Goal: Task Accomplishment & Management: Use online tool/utility

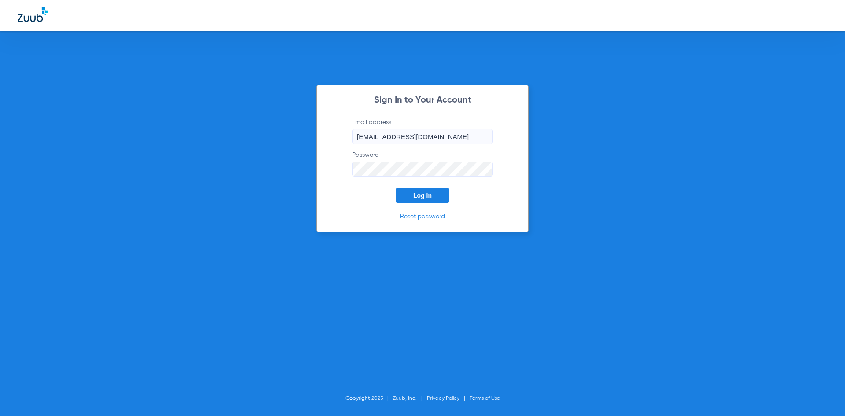
click at [419, 198] on span "Log In" at bounding box center [422, 195] width 18 height 7
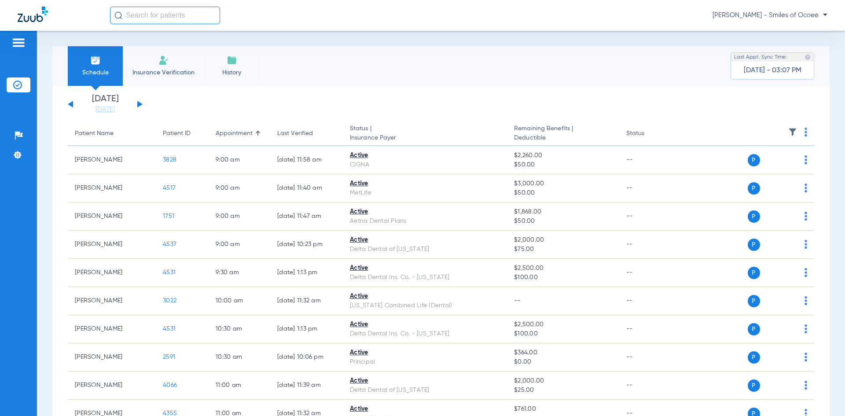
click at [184, 18] on input "text" at bounding box center [165, 16] width 110 height 18
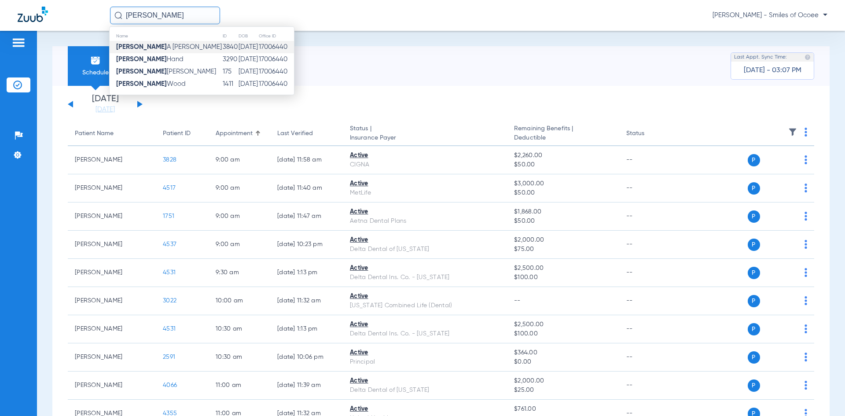
type input "tabitha"
click at [162, 46] on span "Tabitha A James" at bounding box center [169, 47] width 106 height 7
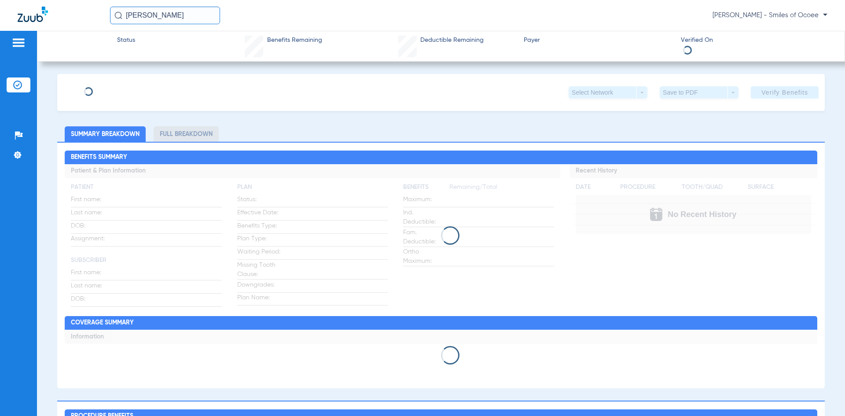
type input "[PERSON_NAME]"
type input "[DATE]"
type input "127223679"
type input "864591"
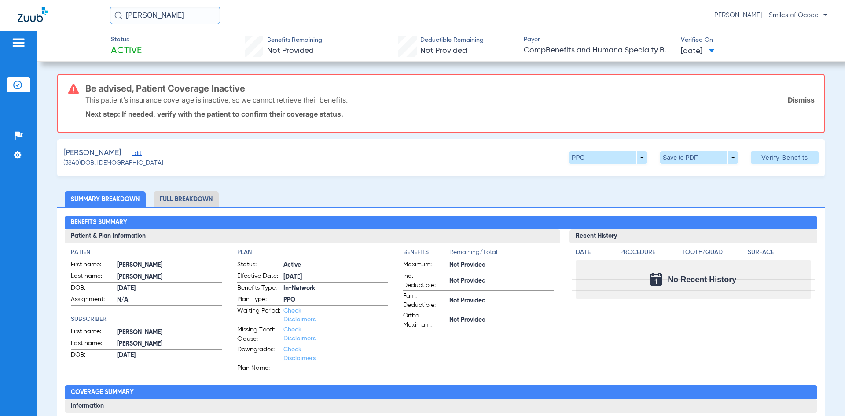
click at [133, 152] on span "Edit" at bounding box center [136, 154] width 8 height 8
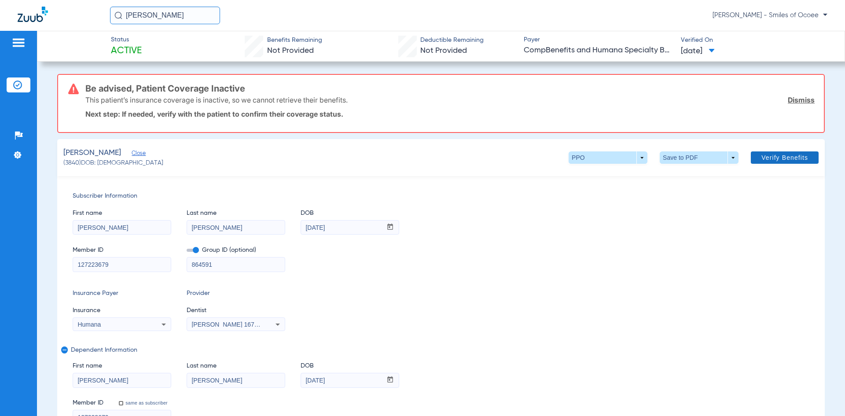
drag, startPoint x: 794, startPoint y: 99, endPoint x: 789, endPoint y: 96, distance: 5.7
click at [794, 99] on link "Dismiss" at bounding box center [801, 100] width 27 height 9
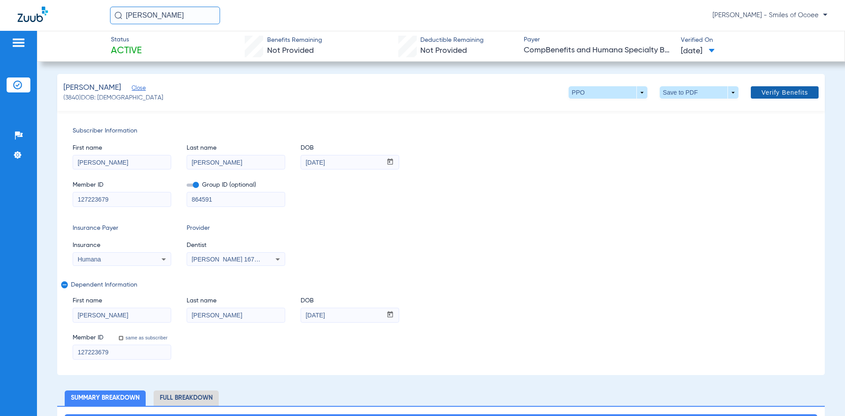
click at [766, 89] on span "Verify Benefits" at bounding box center [784, 92] width 47 height 7
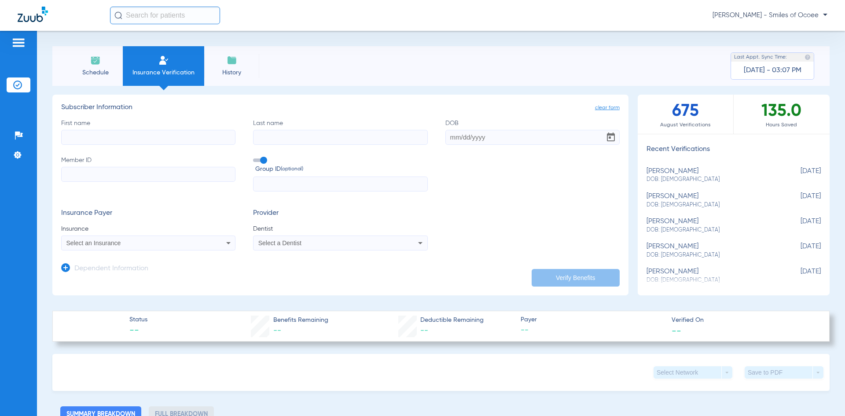
click at [125, 137] on input "First name" at bounding box center [148, 137] width 174 height 15
type input "[PERSON_NAME]"
type input "[DATE]"
click at [85, 176] on input "Member ID" at bounding box center [148, 174] width 174 height 15
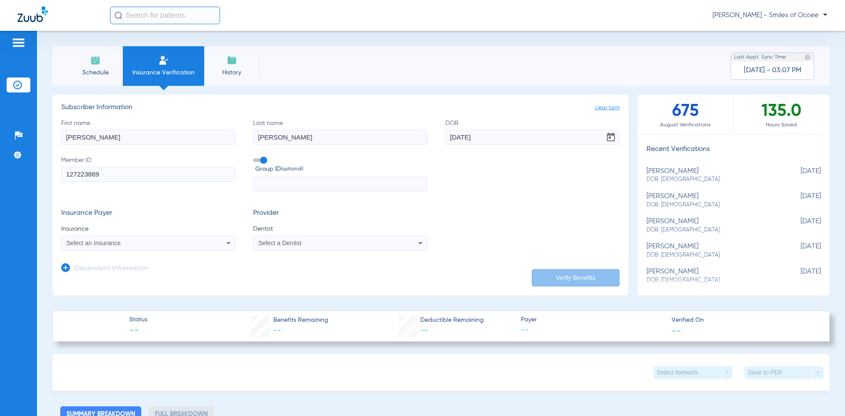
type input "127223869"
click at [113, 250] on app-dependent-form "Dependent Information" at bounding box center [340, 264] width 559 height 29
click at [114, 242] on span "Select an Insurance" at bounding box center [93, 242] width 55 height 7
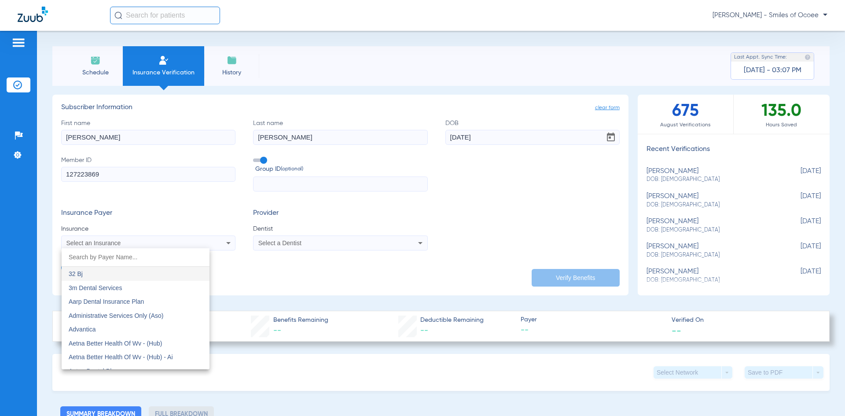
click at [114, 243] on div at bounding box center [422, 208] width 845 height 416
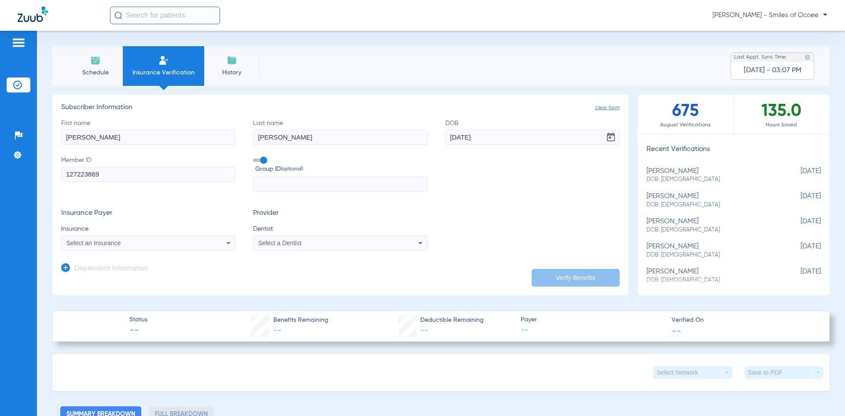
click at [114, 243] on span "Select an Insurance" at bounding box center [93, 242] width 55 height 7
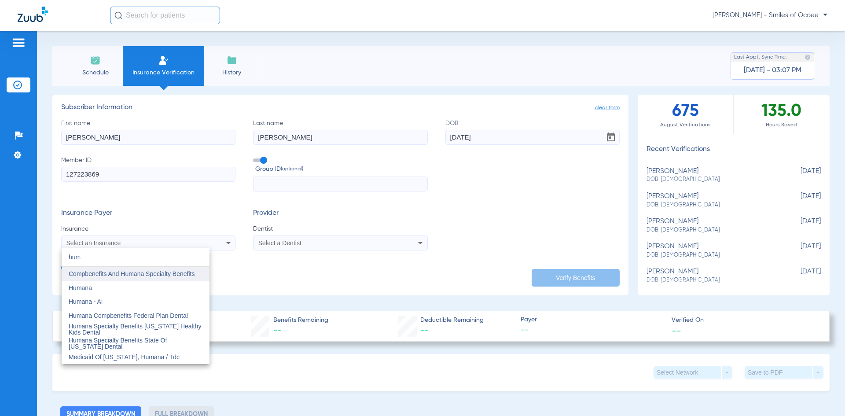
type input "hum"
click at [125, 276] on span "Compbenefits And Humana Specialty Benefits" at bounding box center [132, 273] width 126 height 7
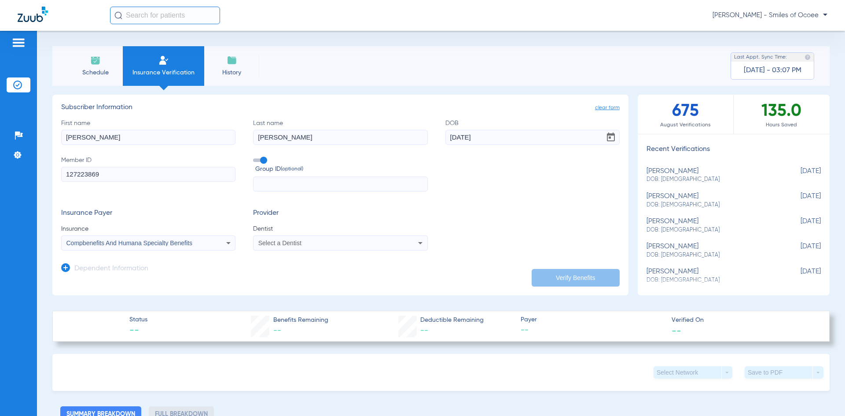
click at [286, 248] on div "Select a Dentist" at bounding box center [340, 243] width 173 height 11
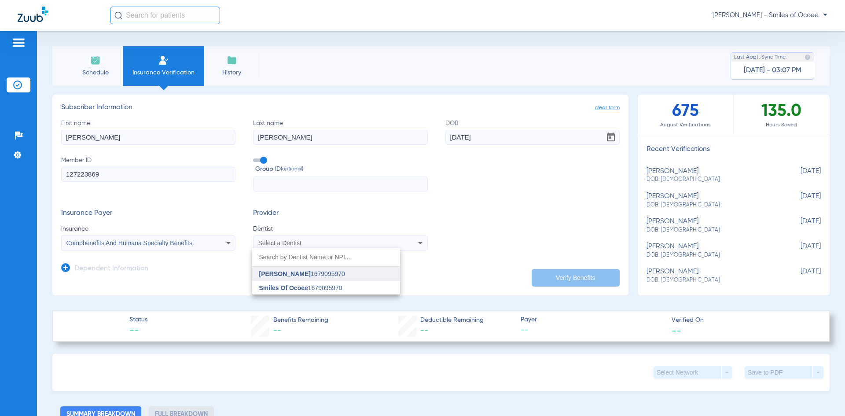
click at [287, 275] on span "[PERSON_NAME]" at bounding box center [284, 273] width 51 height 7
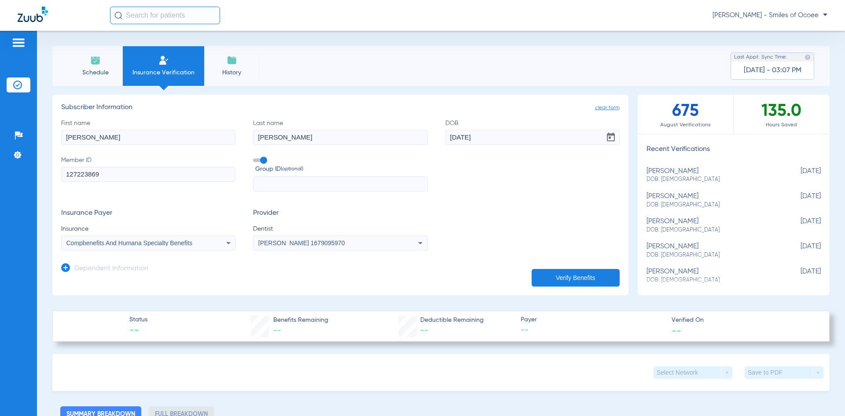
click at [588, 276] on button "Verify Benefits" at bounding box center [576, 278] width 88 height 18
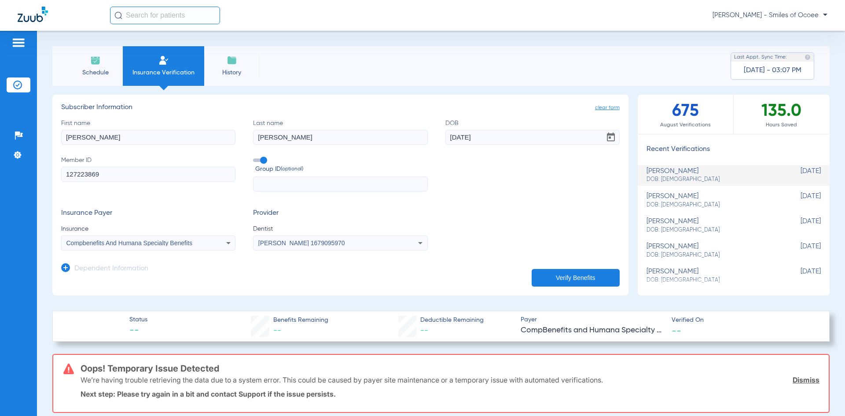
click at [100, 74] on span "Schedule" at bounding box center [95, 72] width 42 height 9
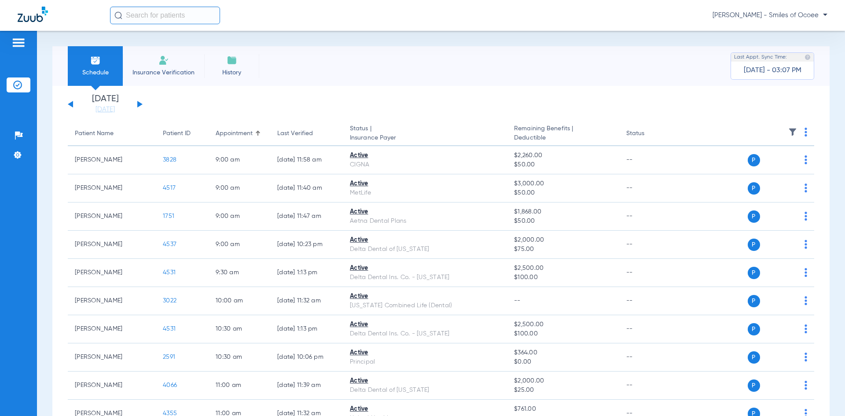
click at [167, 69] on span "Insurance Verification" at bounding box center [163, 72] width 68 height 9
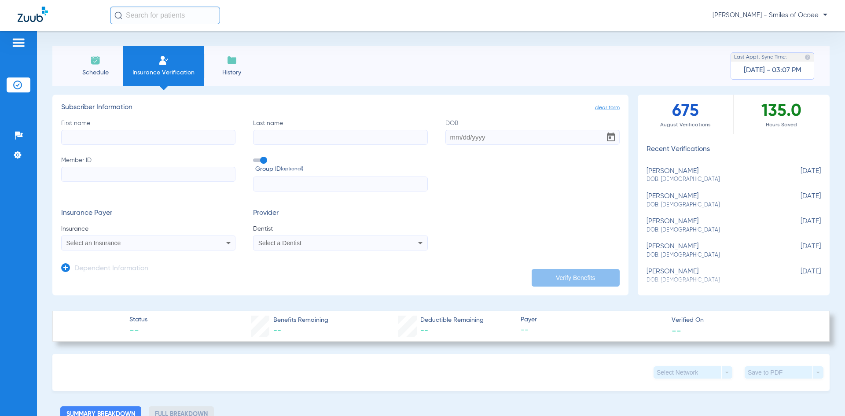
click at [664, 203] on span "DOB: [DEMOGRAPHIC_DATA]" at bounding box center [712, 205] width 130 height 8
type input "[PERSON_NAME]"
type input "[DATE]"
type input "127223679"
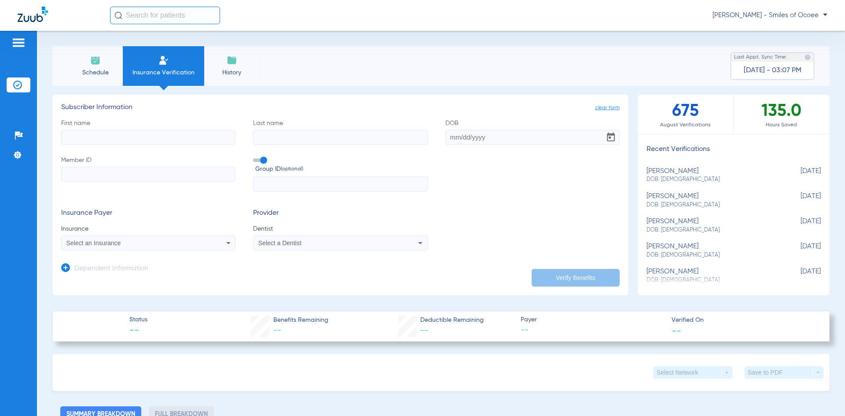
type input "864591"
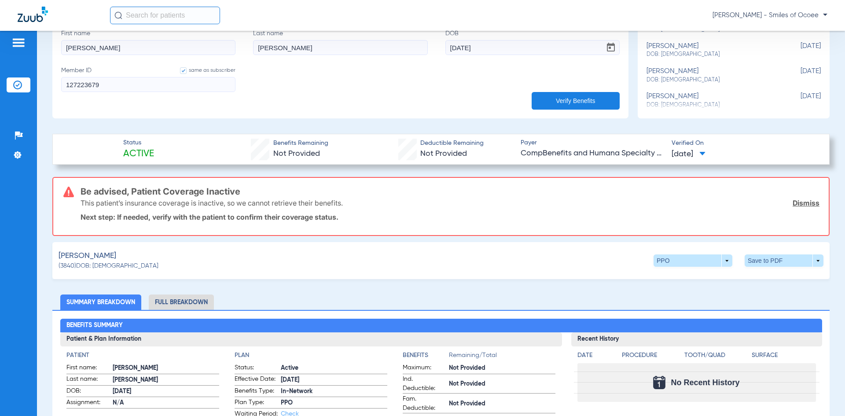
scroll to position [230, 0]
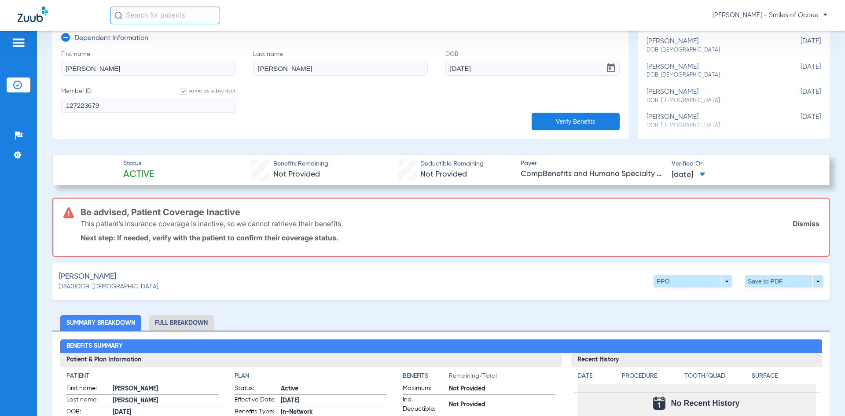
click at [794, 224] on link "Dismiss" at bounding box center [806, 223] width 27 height 9
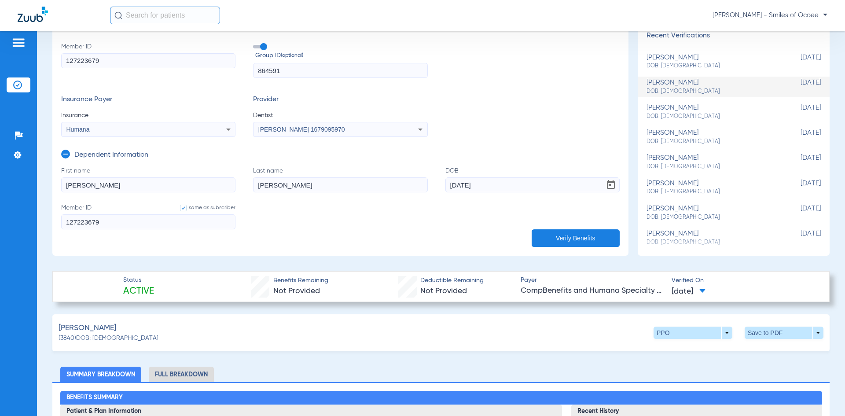
scroll to position [63, 0]
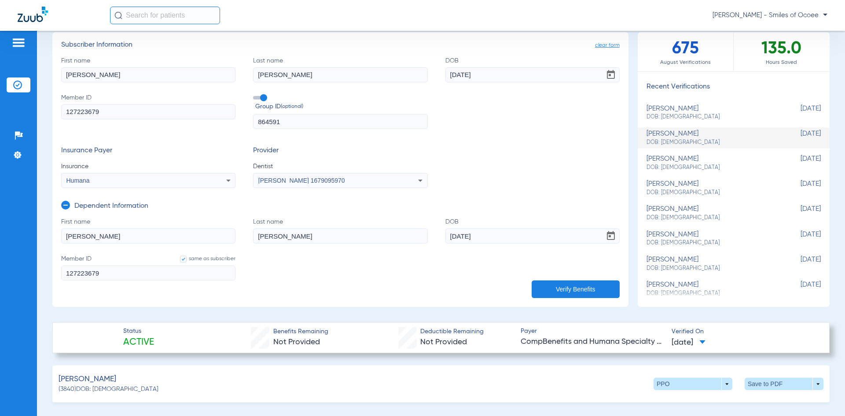
click at [585, 292] on button "Verify Benefits" at bounding box center [576, 289] width 88 height 18
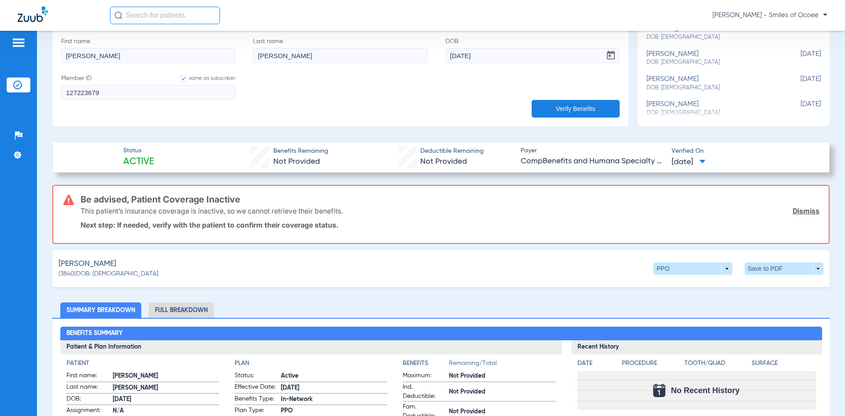
scroll to position [239, 0]
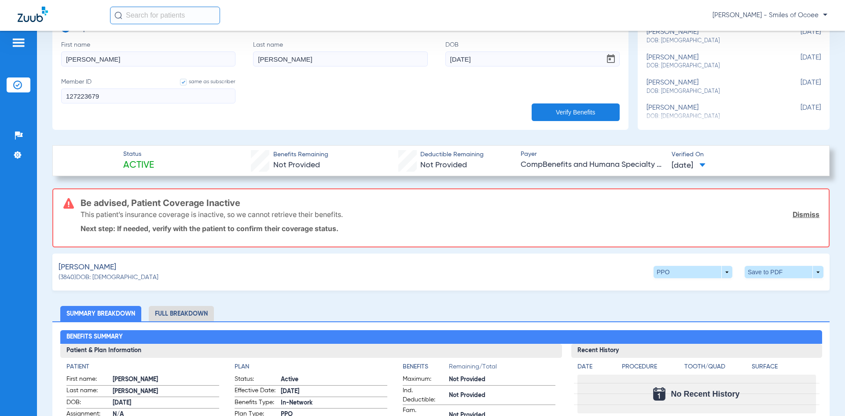
click at [794, 215] on link "Dismiss" at bounding box center [806, 214] width 27 height 9
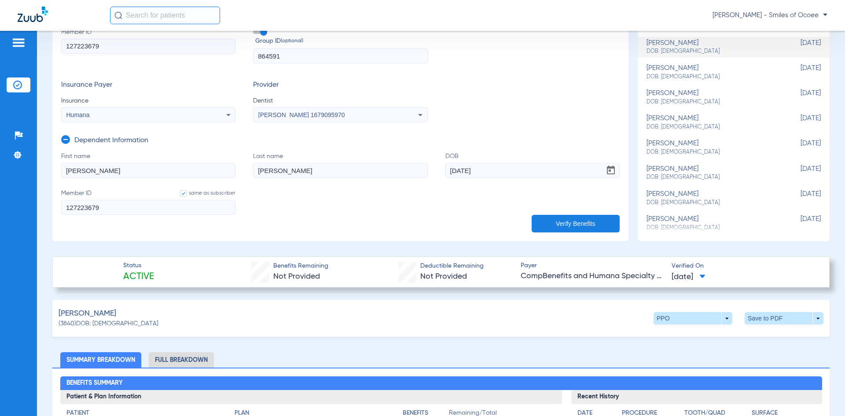
scroll to position [0, 0]
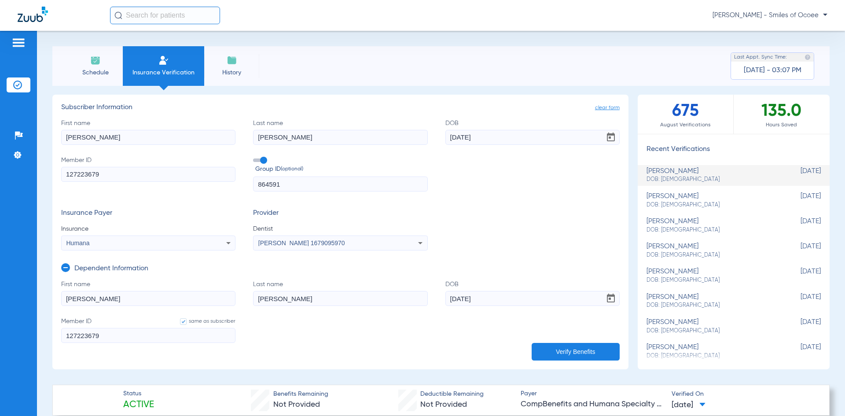
click at [577, 345] on button "Verify Benefits" at bounding box center [576, 352] width 88 height 18
click at [100, 70] on span "Schedule" at bounding box center [95, 72] width 42 height 9
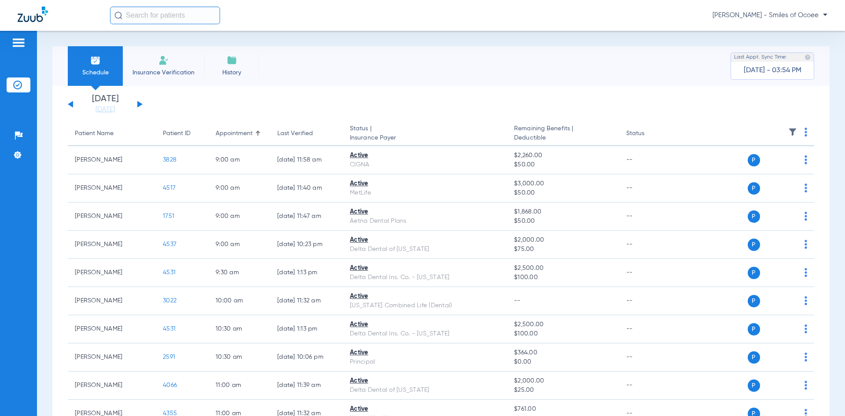
click at [168, 70] on span "Insurance Verification" at bounding box center [163, 72] width 68 height 9
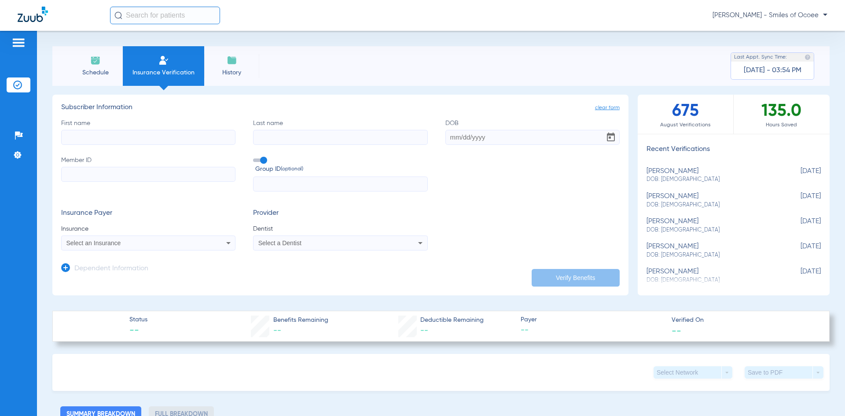
click at [150, 248] on div "Select an Insurance" at bounding box center [148, 243] width 173 height 11
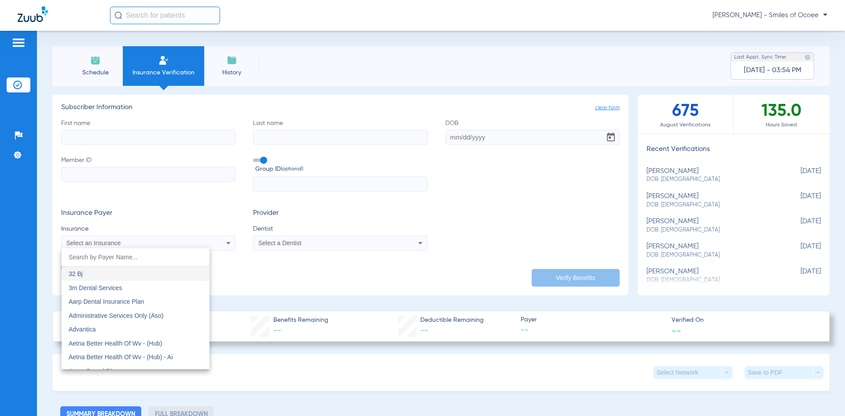
type input "n"
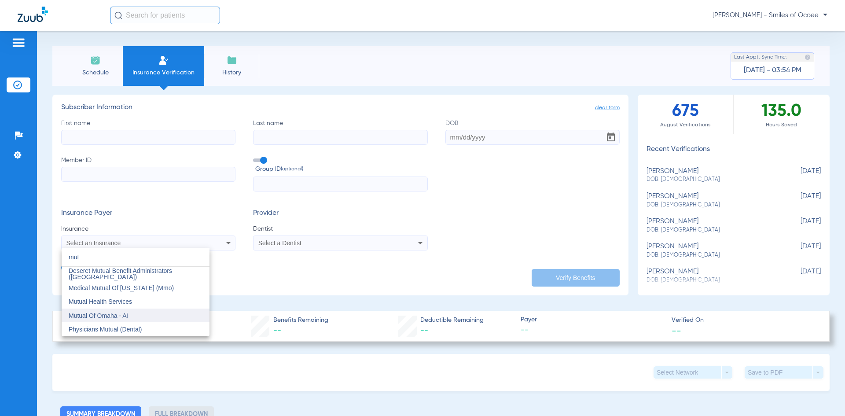
type input "mut"
click at [112, 319] on span "Mutual Of Omaha - Ai" at bounding box center [98, 315] width 59 height 7
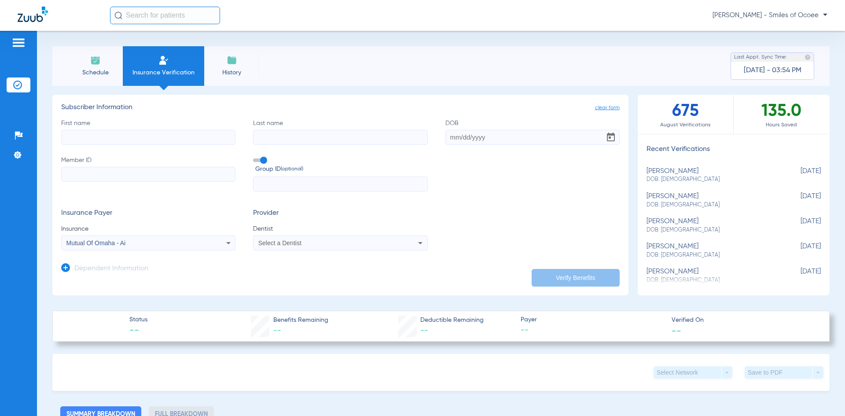
click at [87, 137] on input "First name" at bounding box center [148, 137] width 174 height 15
type input "[PERSON_NAME]"
click at [474, 138] on input "DOB" at bounding box center [532, 137] width 174 height 15
type input "[DATE]"
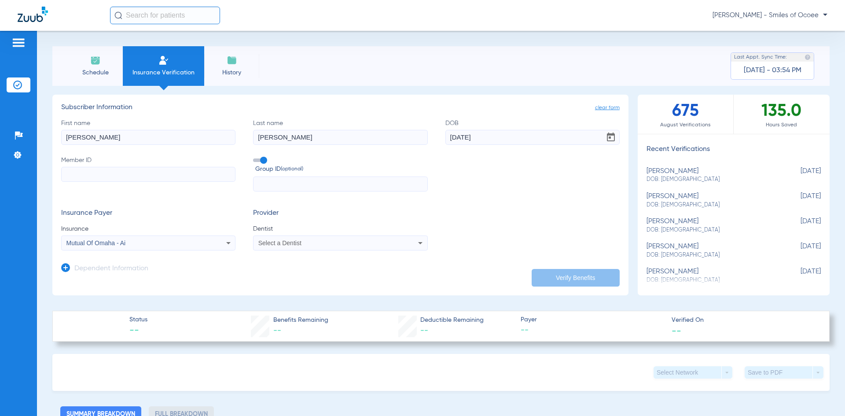
click at [183, 177] on input "Member ID" at bounding box center [148, 174] width 174 height 15
click at [66, 173] on input "10451537" at bounding box center [148, 174] width 174 height 15
type input "BWVV0010451537"
click at [269, 251] on app-dependent-form "Dependent Information" at bounding box center [340, 264] width 559 height 29
click at [275, 245] on span "Select a Dentist" at bounding box center [279, 242] width 43 height 7
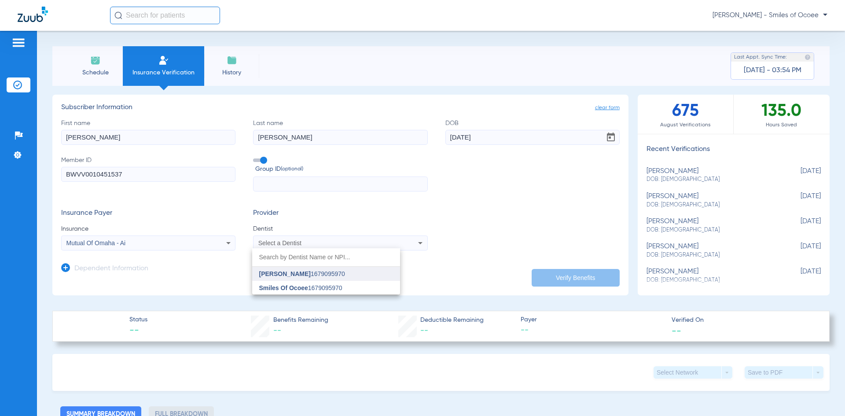
click at [283, 270] on span "[PERSON_NAME]" at bounding box center [284, 273] width 51 height 7
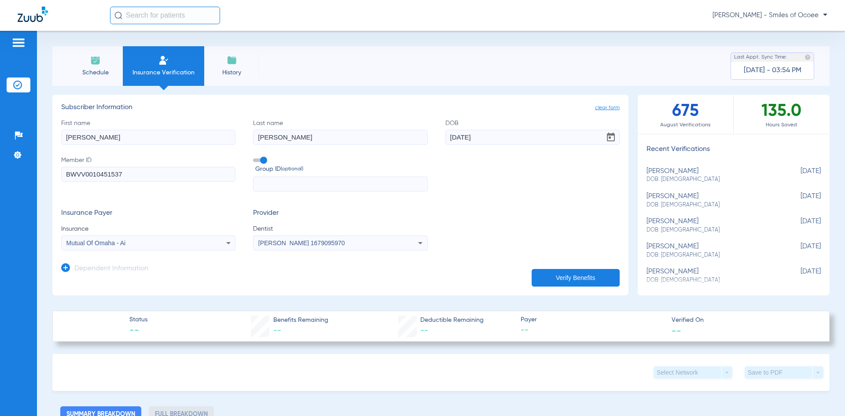
click at [553, 276] on button "Verify Benefits" at bounding box center [576, 278] width 88 height 18
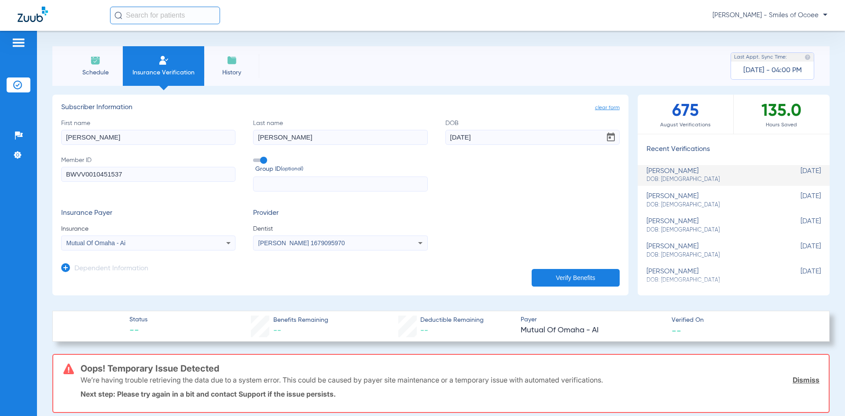
click at [228, 242] on icon at bounding box center [228, 243] width 11 height 11
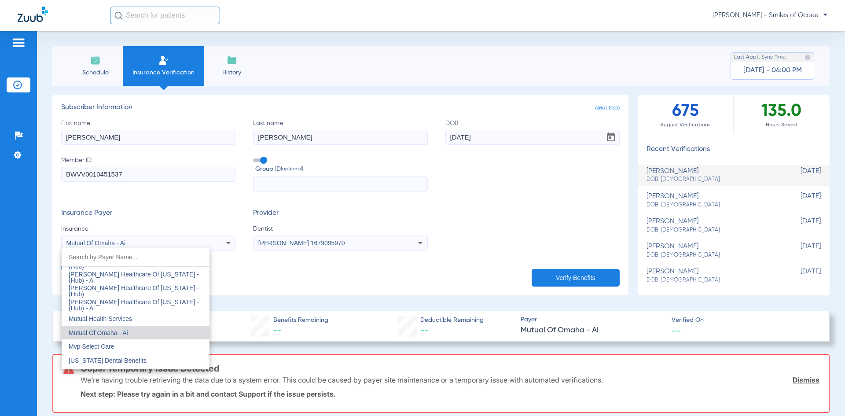
scroll to position [4425, 0]
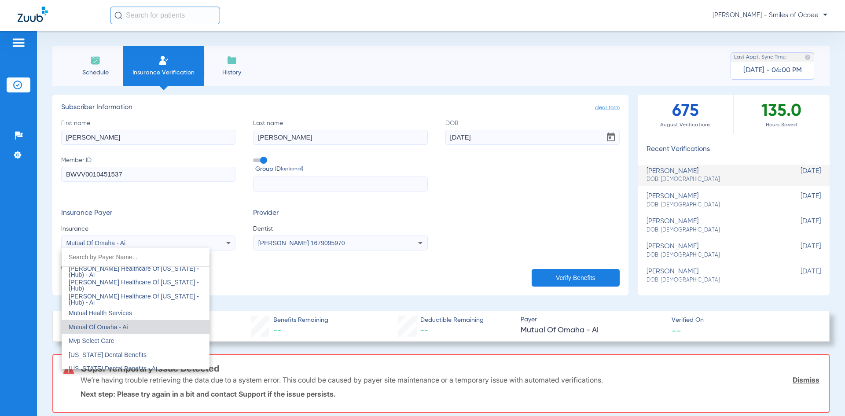
click at [135, 325] on mat-option "Mutual Of Omaha - Ai" at bounding box center [136, 327] width 148 height 14
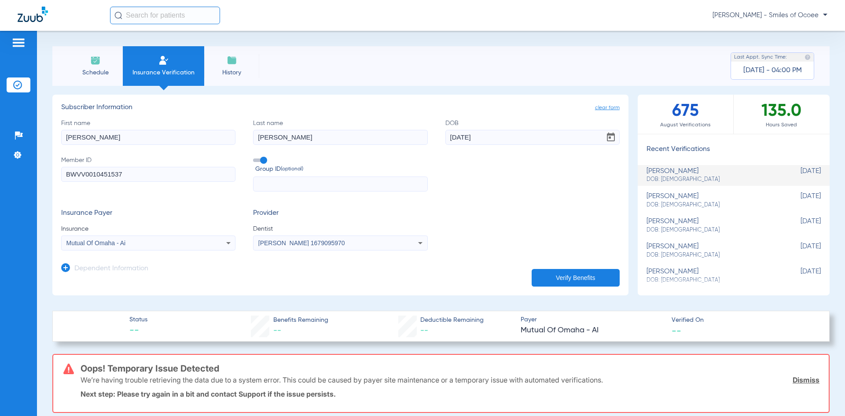
click at [573, 273] on button "Verify Benefits" at bounding box center [576, 278] width 88 height 18
click at [103, 70] on span "Schedule" at bounding box center [95, 72] width 42 height 9
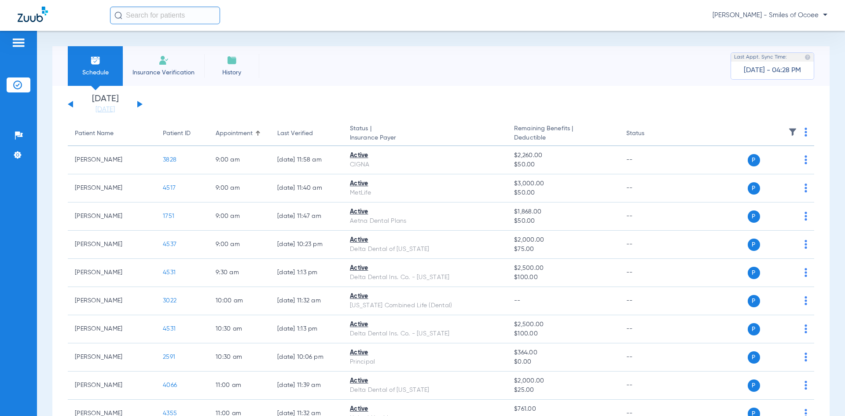
click at [165, 70] on span "Insurance Verification" at bounding box center [163, 72] width 68 height 9
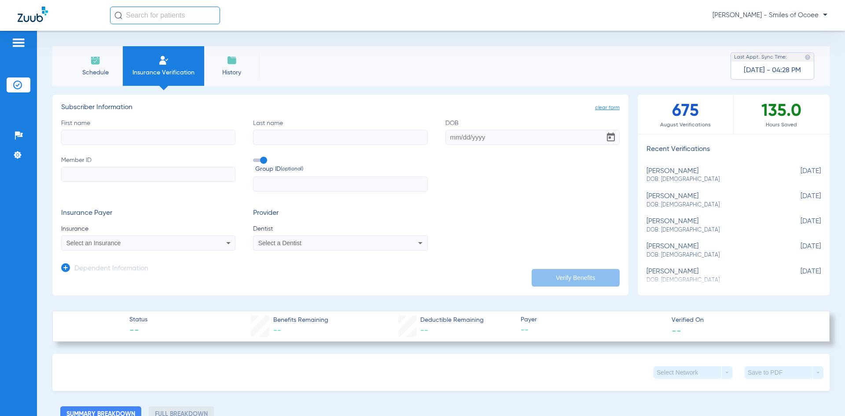
click at [673, 173] on div "[PERSON_NAME] DOB: [DEMOGRAPHIC_DATA]" at bounding box center [712, 175] width 130 height 16
type input "[PERSON_NAME]"
type input "[DATE]"
type input "BWVV0010451537"
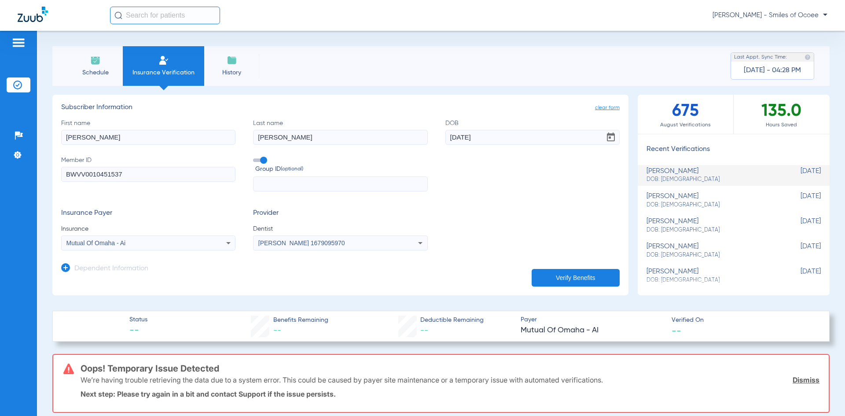
click at [318, 142] on input "[PERSON_NAME]" at bounding box center [340, 137] width 174 height 15
type input "[PERSON_NAME]"
click at [598, 280] on button "Verify Benefits" at bounding box center [576, 278] width 88 height 18
drag, startPoint x: 84, startPoint y: 68, endPoint x: 109, endPoint y: 79, distance: 27.2
click at [83, 69] on span "Schedule" at bounding box center [95, 72] width 42 height 9
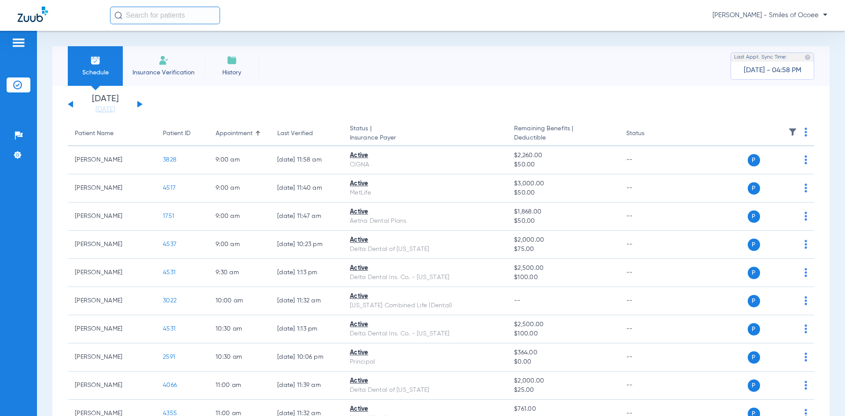
click at [140, 102] on div "[DATE] [DATE] [DATE] [DATE] [DATE] [DATE] [DATE] [DATE] [DATE] [DATE] [DATE] [D…" at bounding box center [105, 104] width 75 height 19
click at [137, 104] on button at bounding box center [139, 104] width 5 height 7
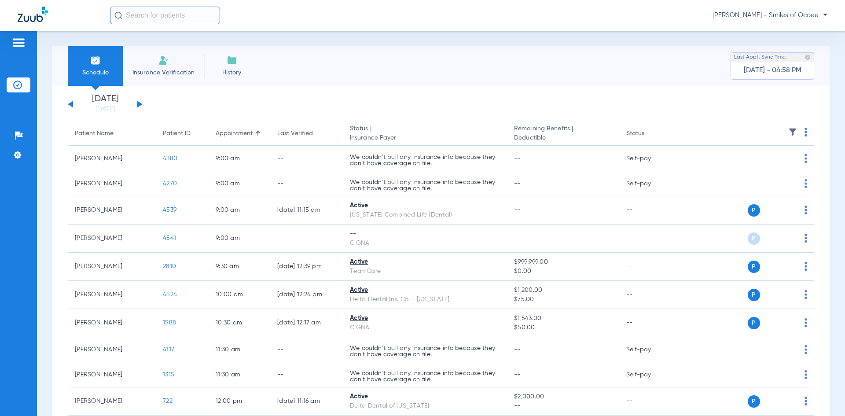
click at [805, 132] on img at bounding box center [806, 132] width 3 height 9
click at [772, 165] on span "Verify All" at bounding box center [766, 167] width 53 height 6
